Goal: Task Accomplishment & Management: Manage account settings

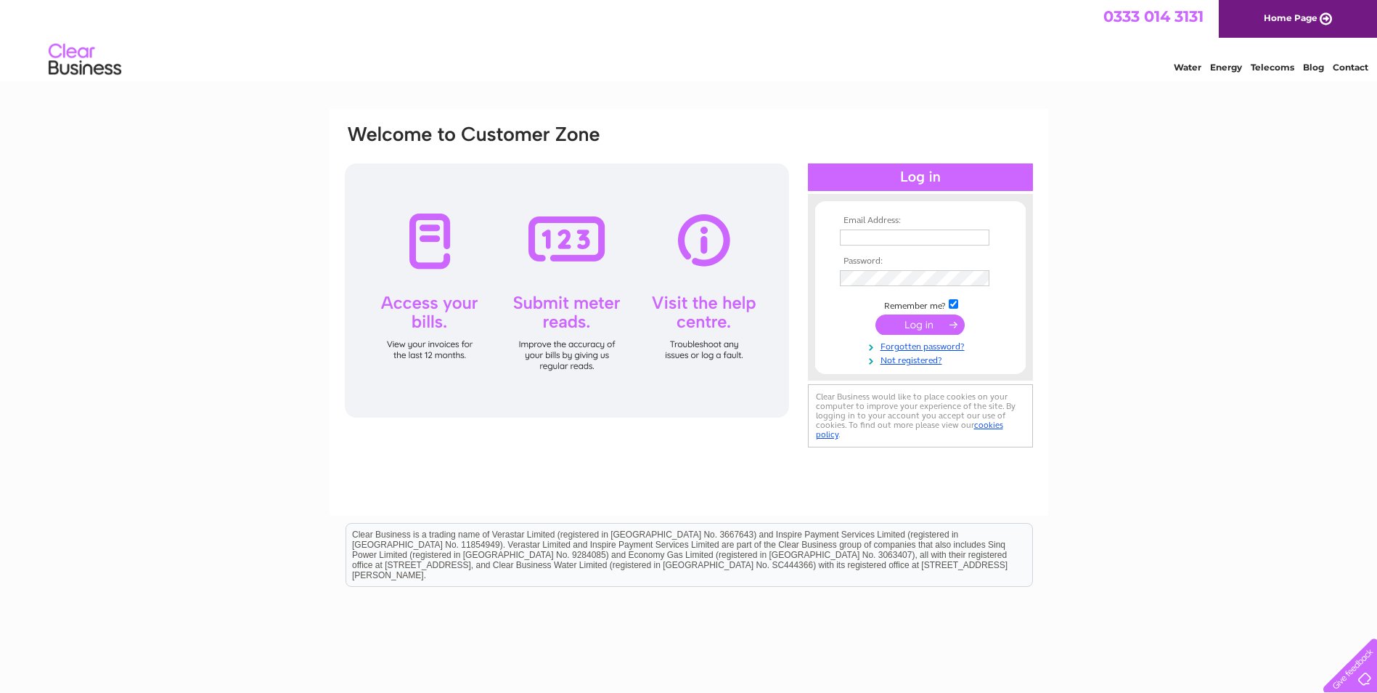
type input "[EMAIL_ADDRESS][DOMAIN_NAME]"
click at [918, 327] on input "submit" at bounding box center [920, 324] width 89 height 20
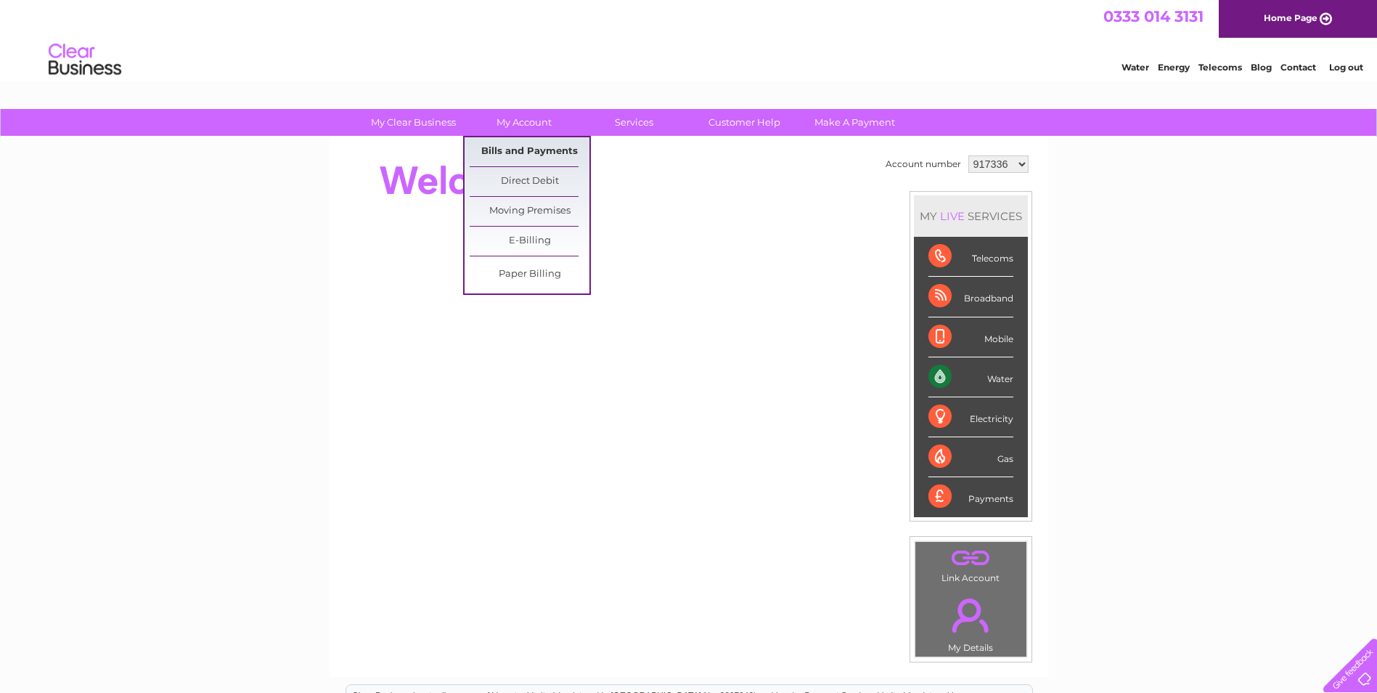
click at [507, 149] on link "Bills and Payments" at bounding box center [530, 151] width 120 height 29
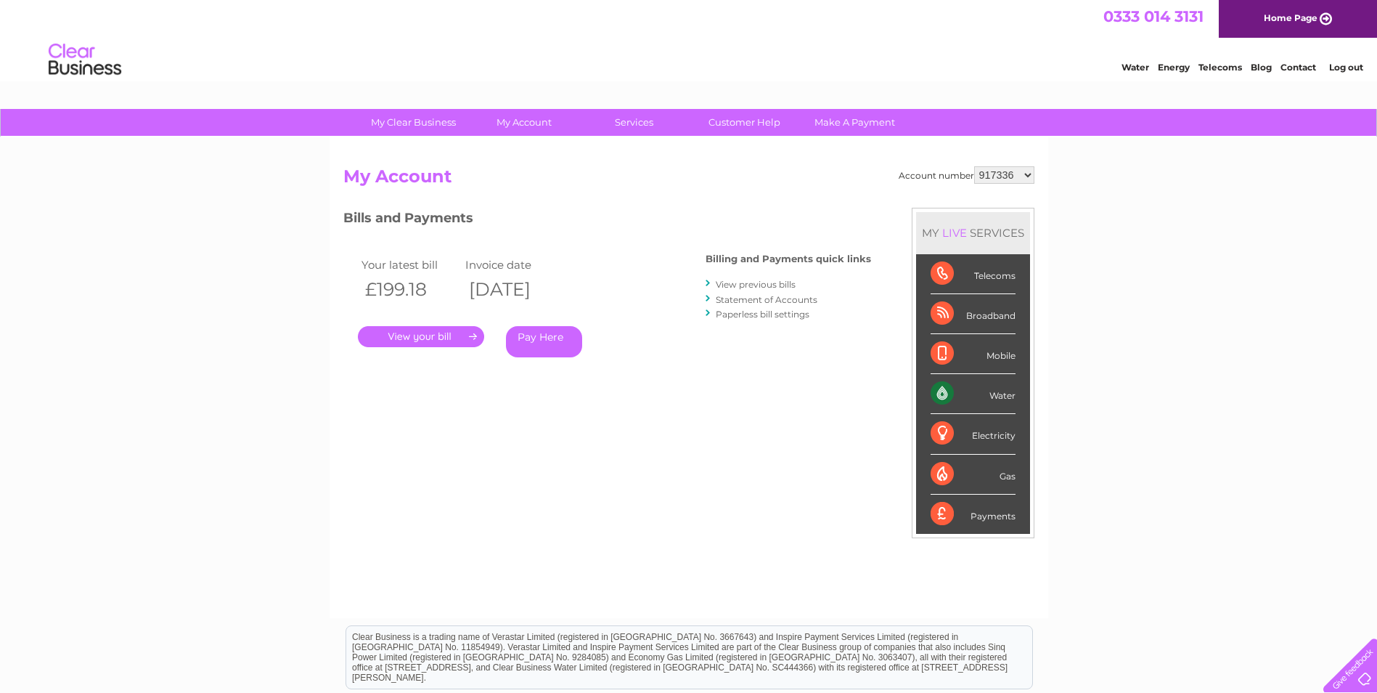
click at [419, 333] on link "." at bounding box center [421, 336] width 126 height 21
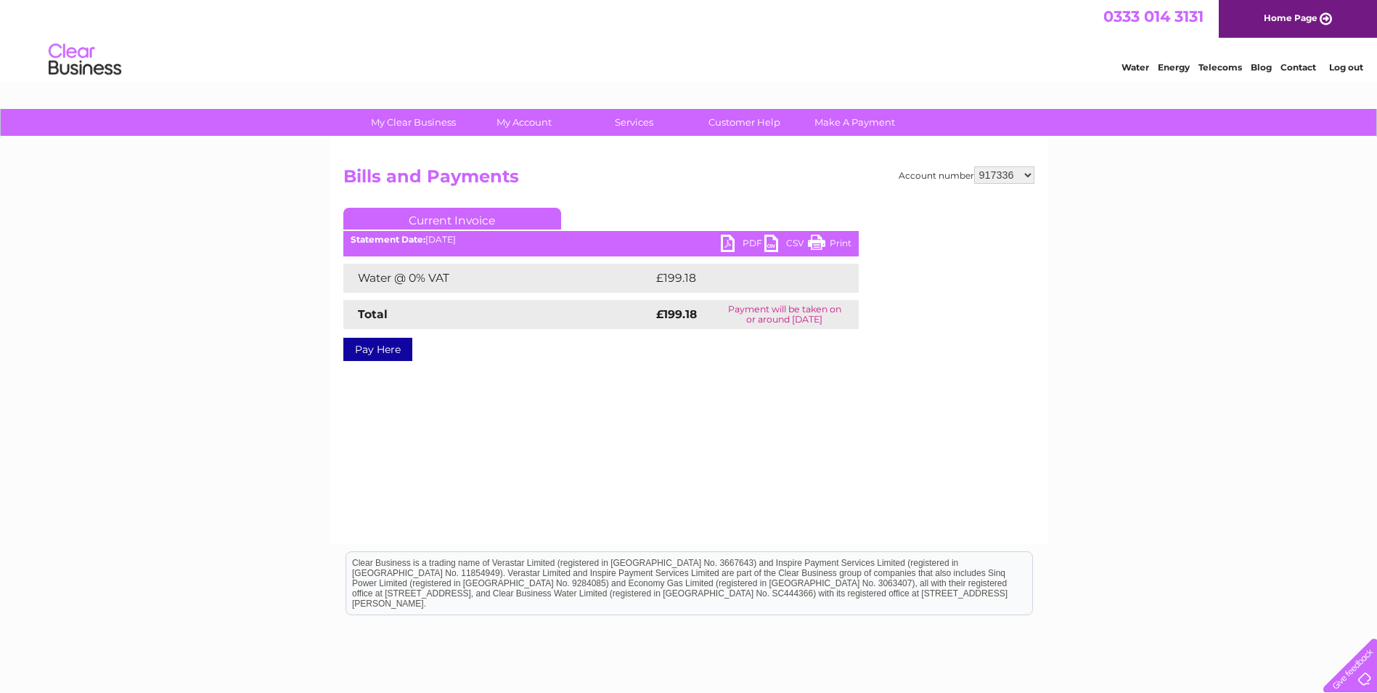
click at [749, 244] on link "PDF" at bounding box center [743, 245] width 44 height 21
click at [1336, 68] on link "Log out" at bounding box center [1347, 67] width 34 height 11
